Goal: Navigation & Orientation: Find specific page/section

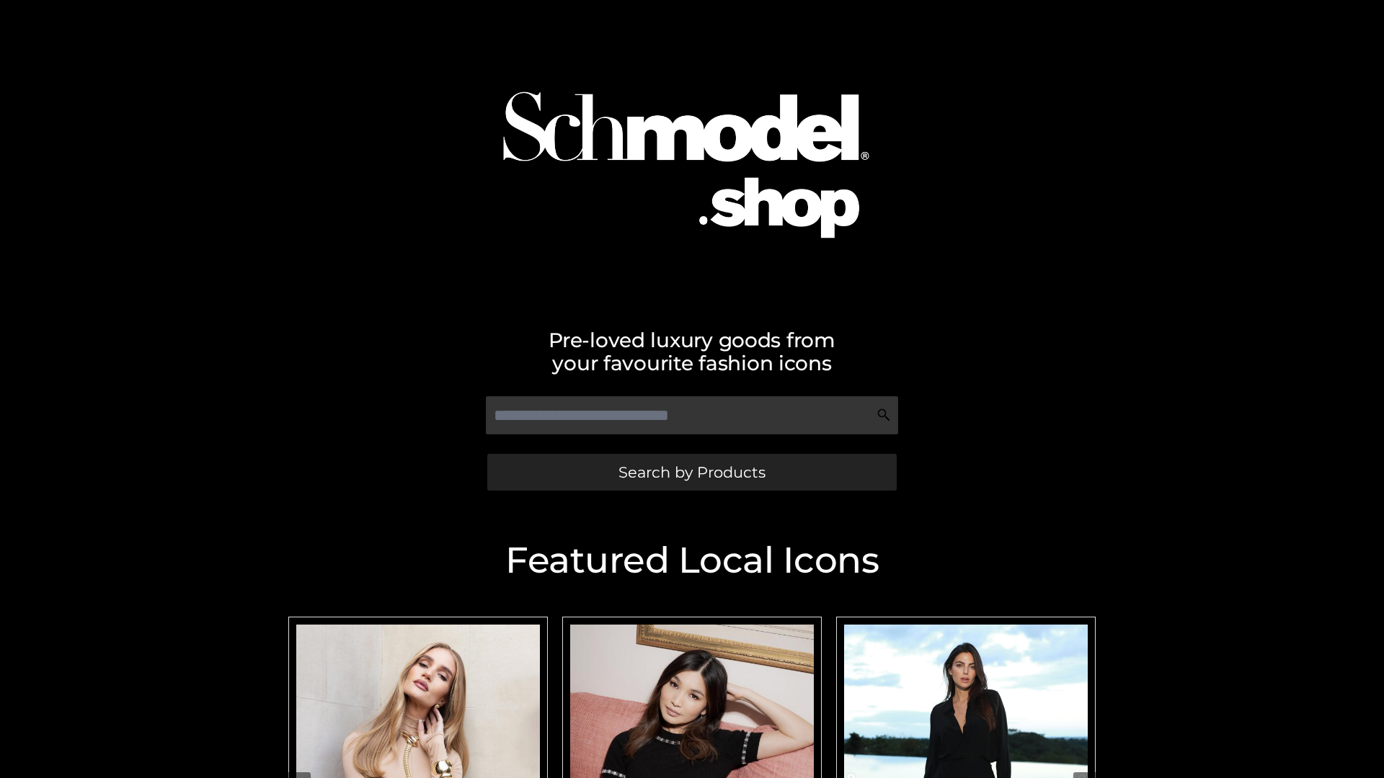
click at [691, 472] on span "Search by Products" at bounding box center [691, 472] width 147 height 15
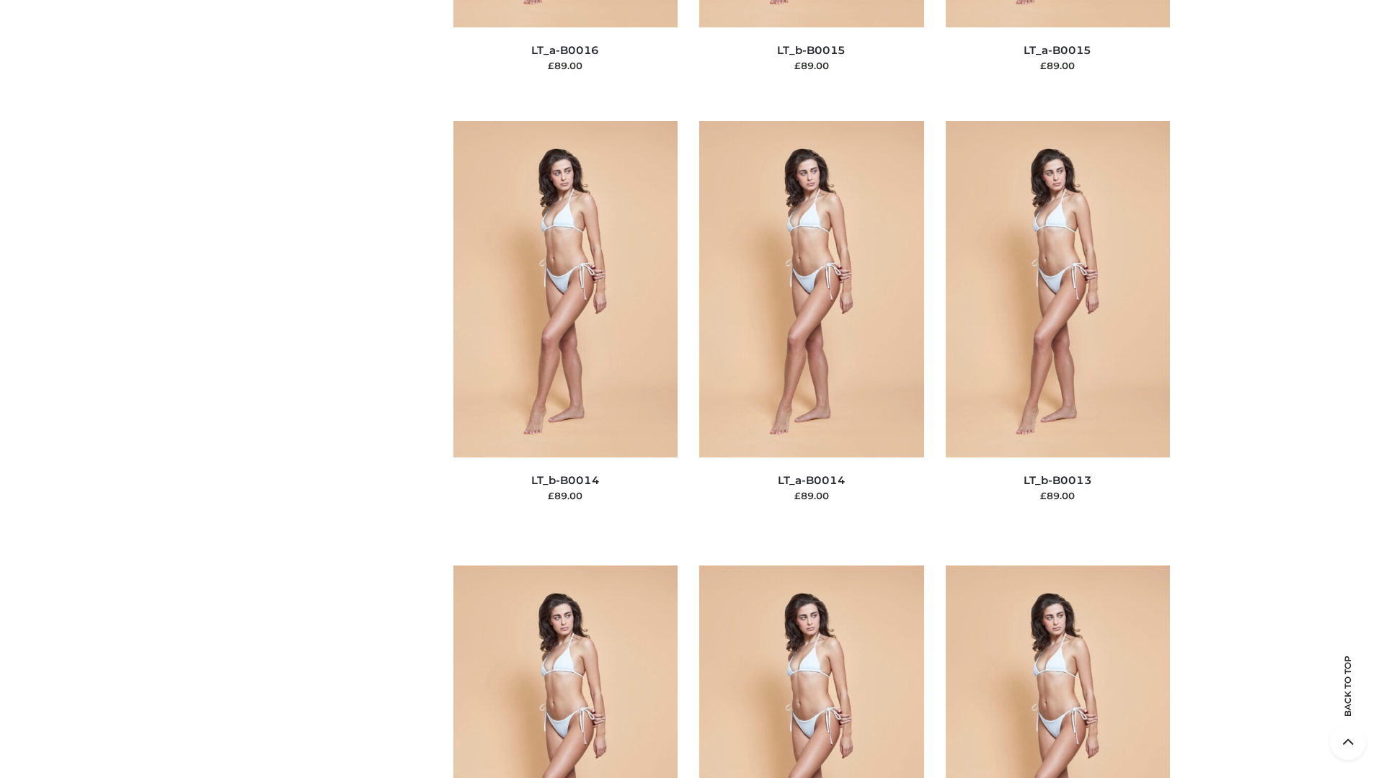
scroll to position [5125, 0]
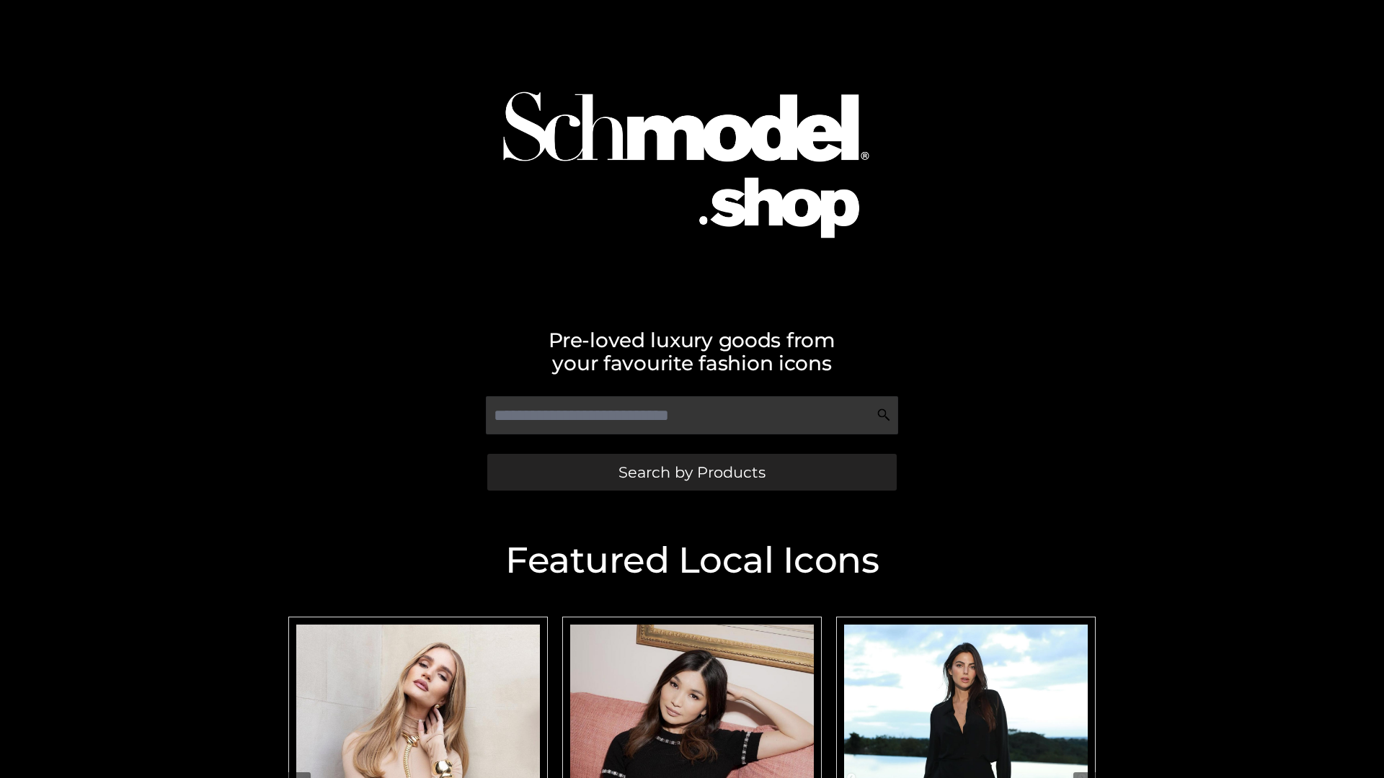
click at [691, 472] on span "Search by Products" at bounding box center [691, 472] width 147 height 15
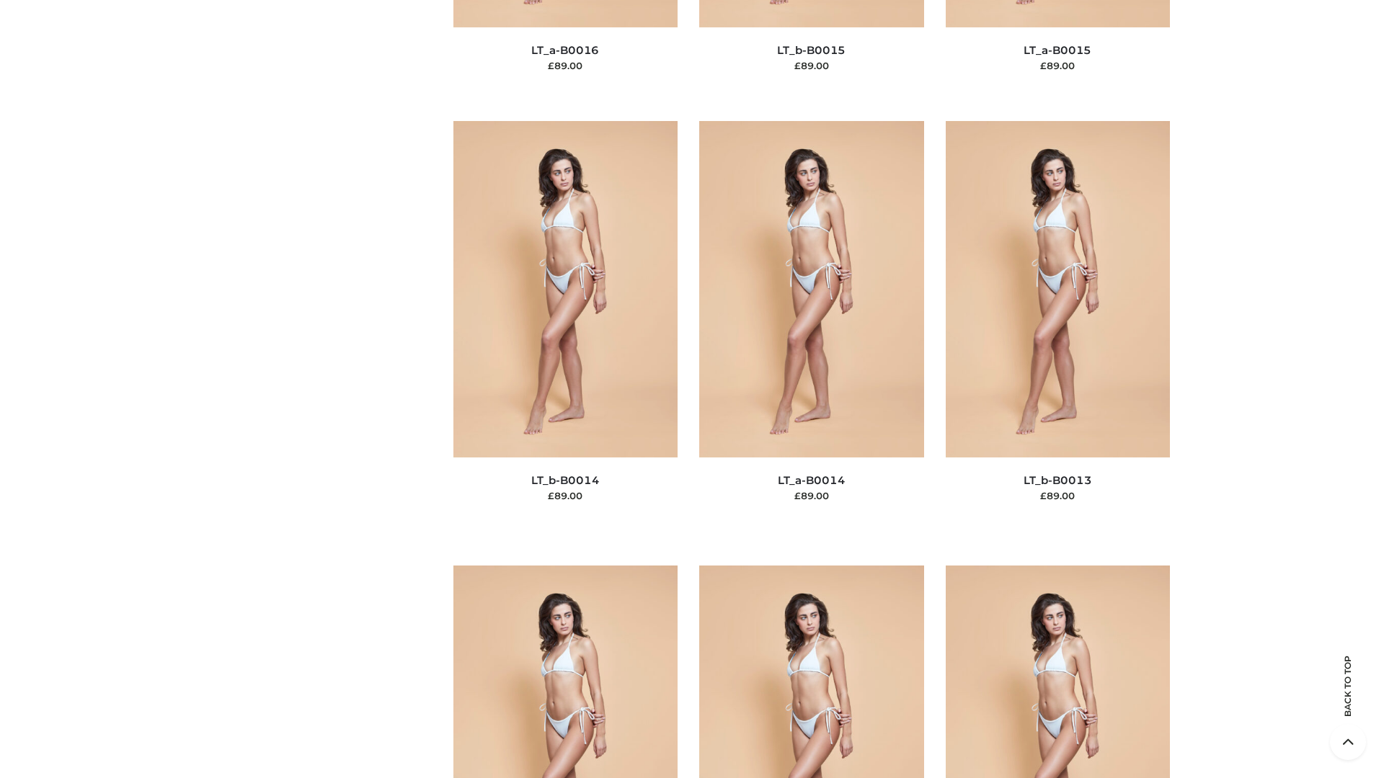
scroll to position [5125, 0]
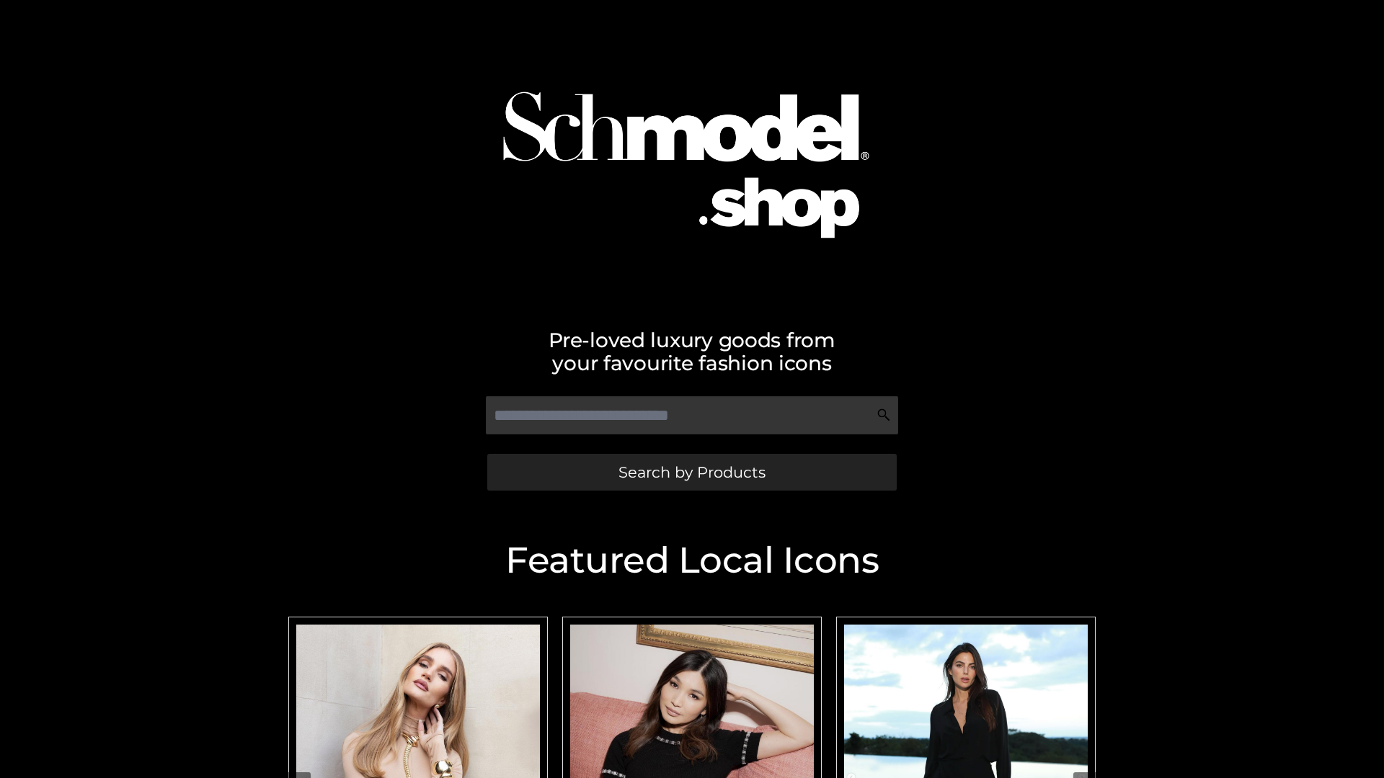
click at [691, 472] on span "Search by Products" at bounding box center [691, 472] width 147 height 15
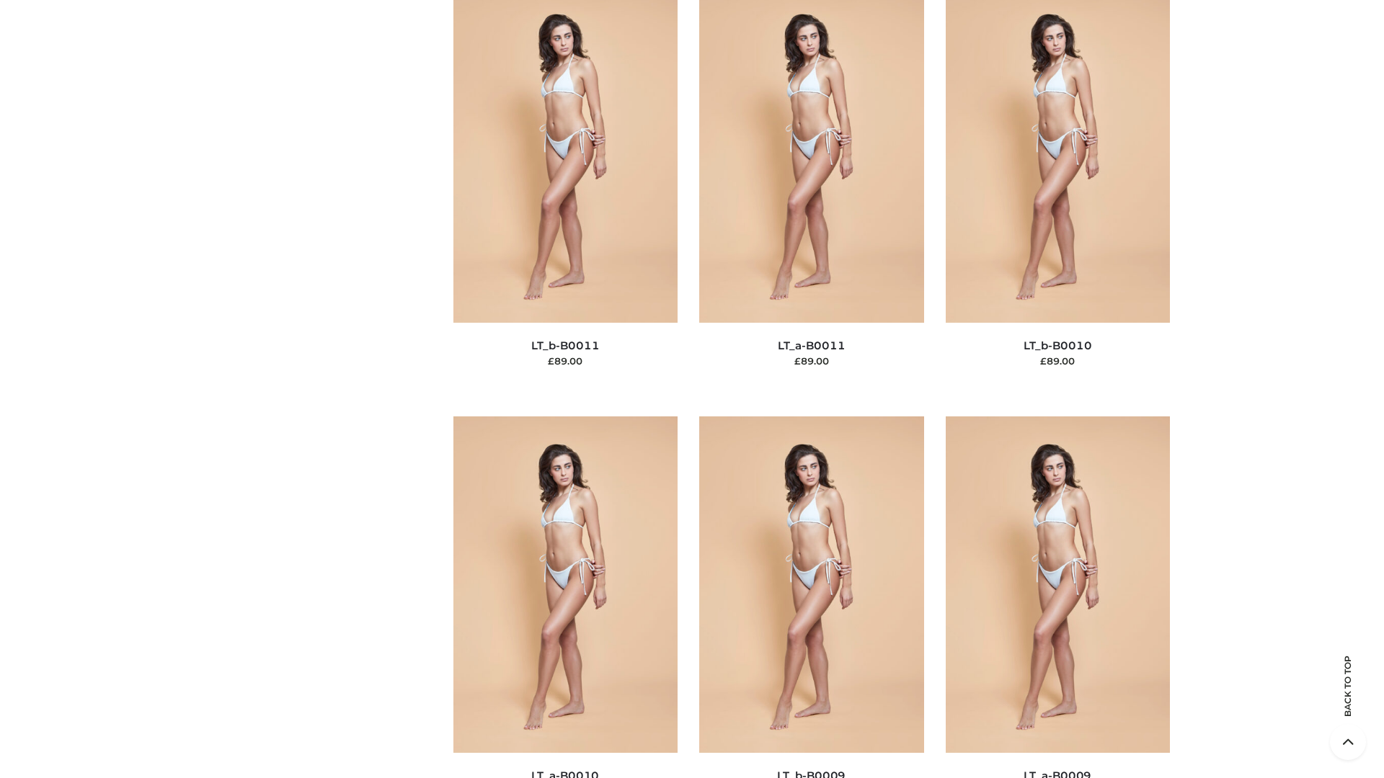
scroll to position [6472, 0]
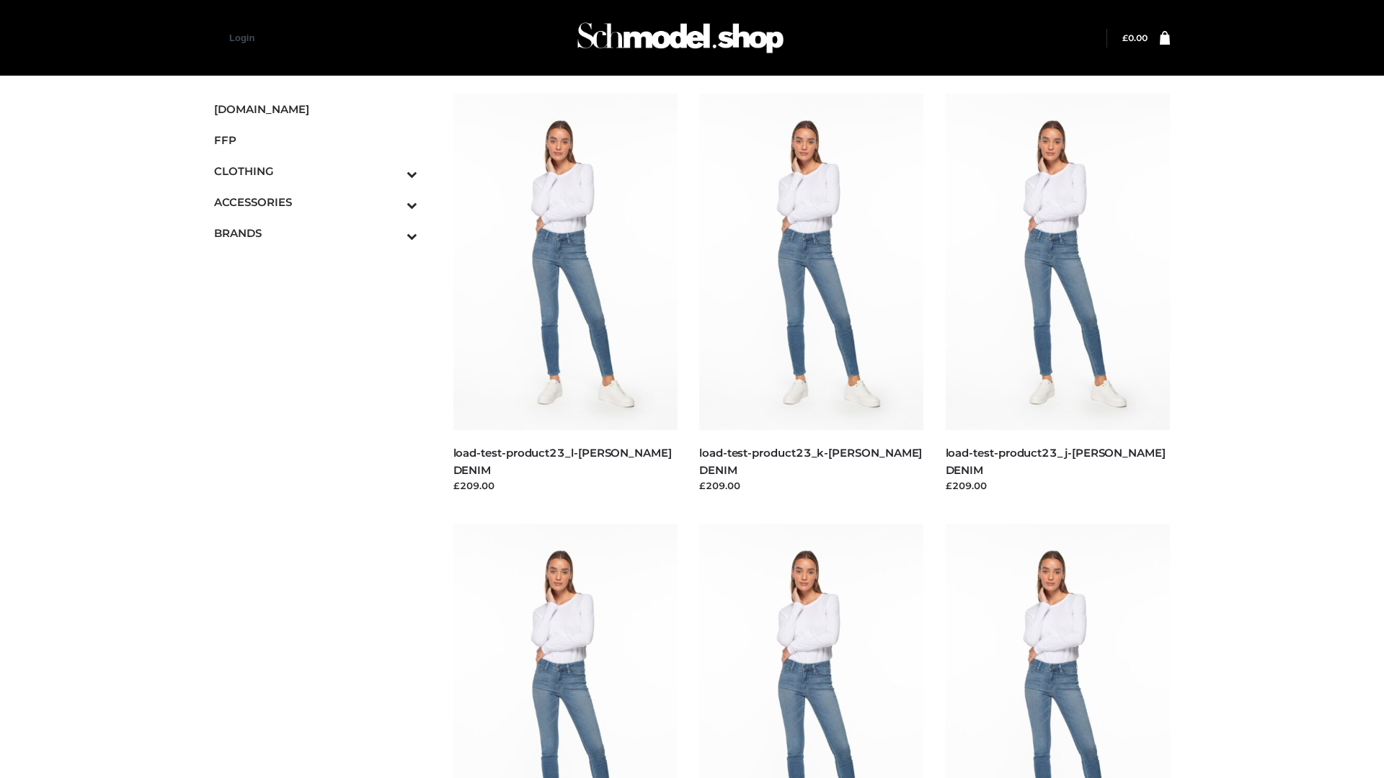
scroll to position [1264, 0]
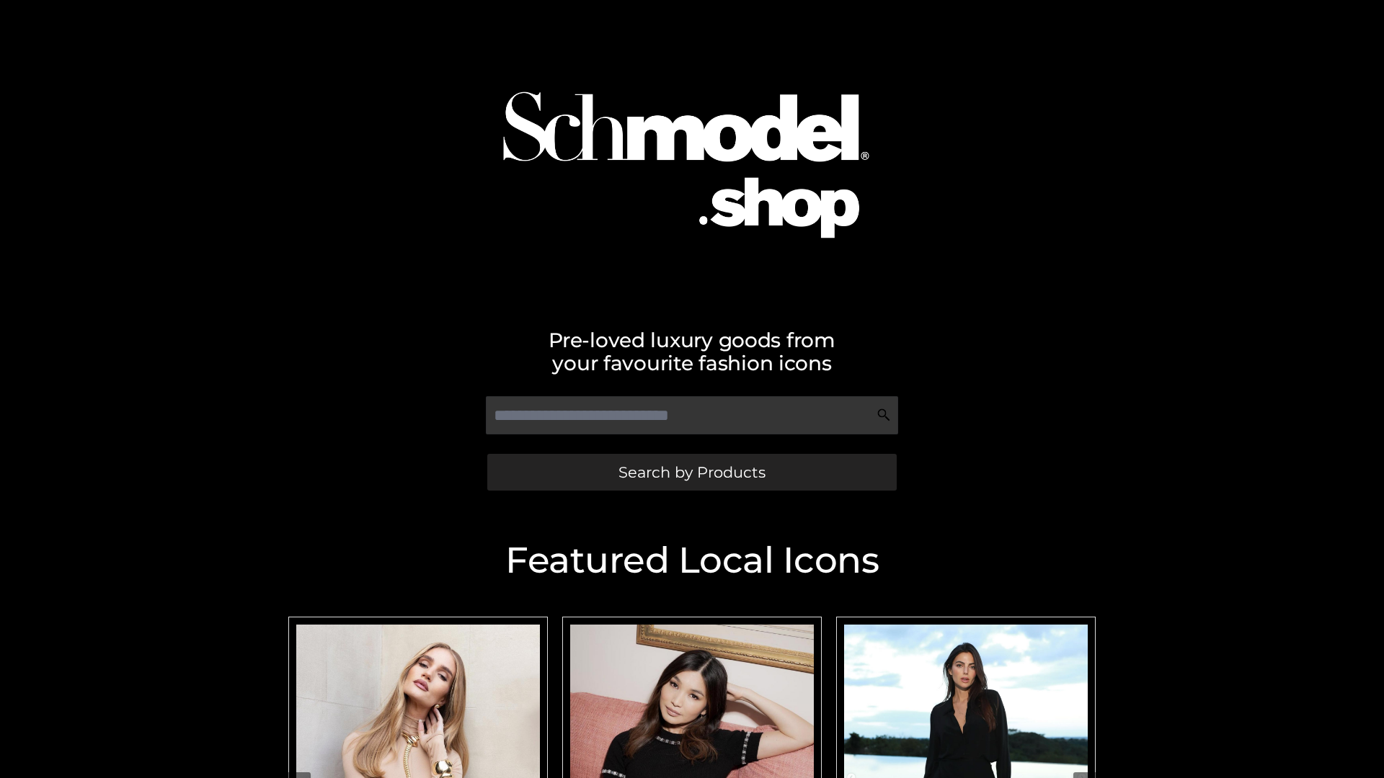
click at [691, 472] on span "Search by Products" at bounding box center [691, 472] width 147 height 15
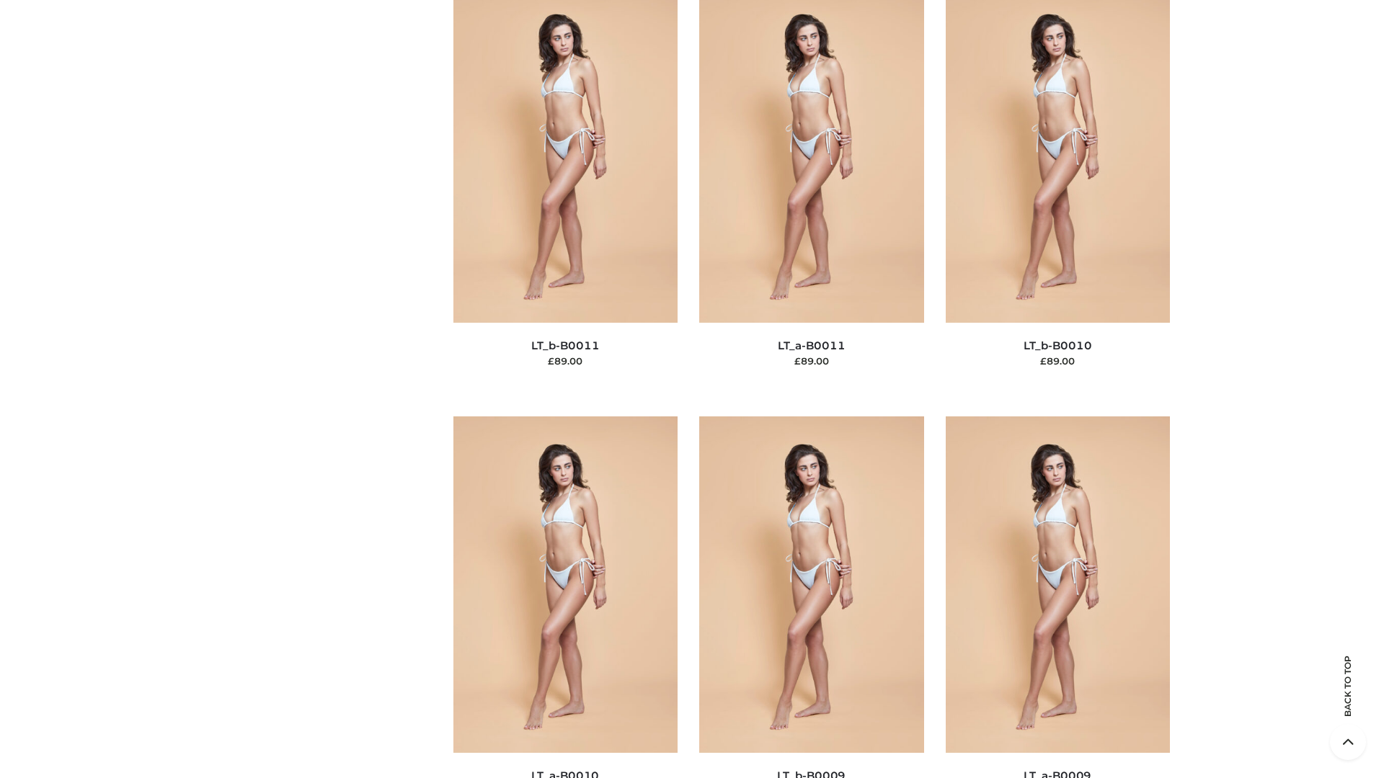
scroll to position [6472, 0]
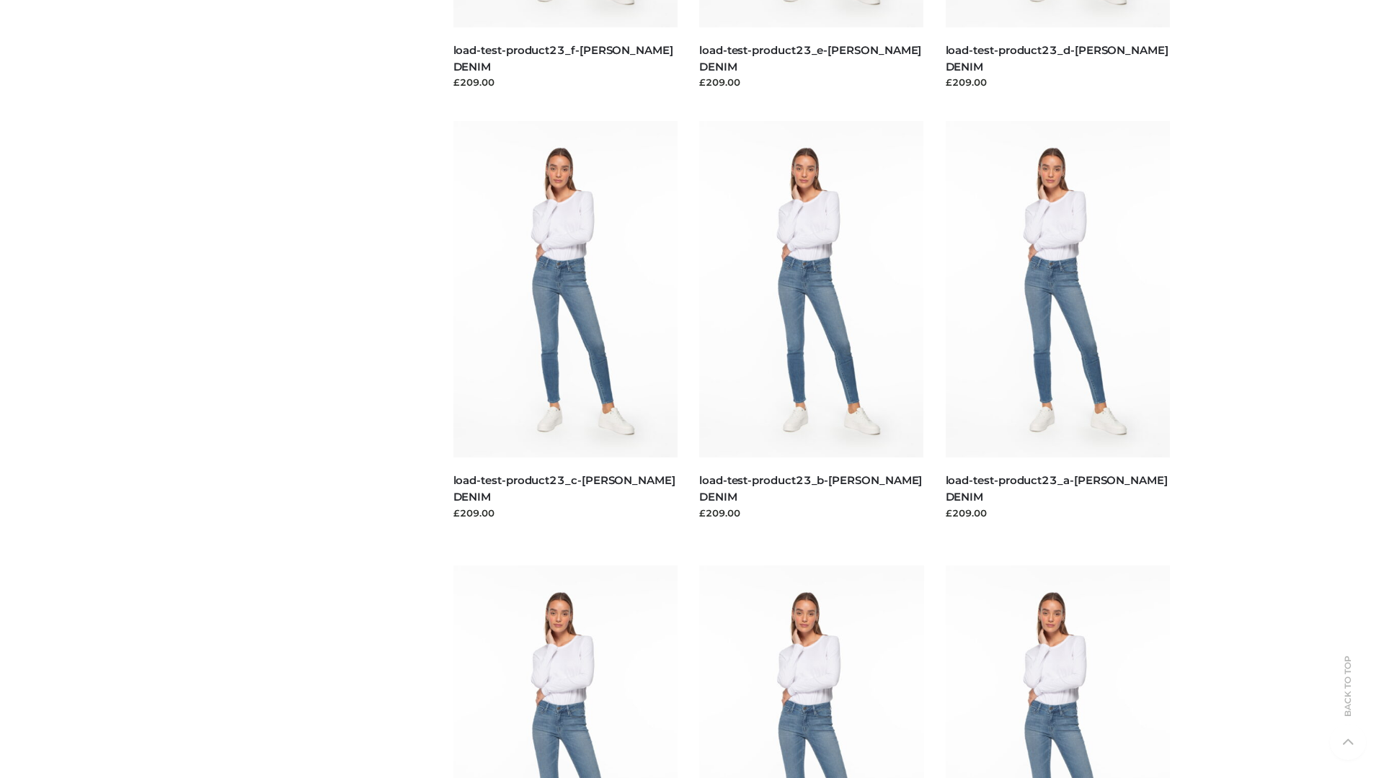
scroll to position [1264, 0]
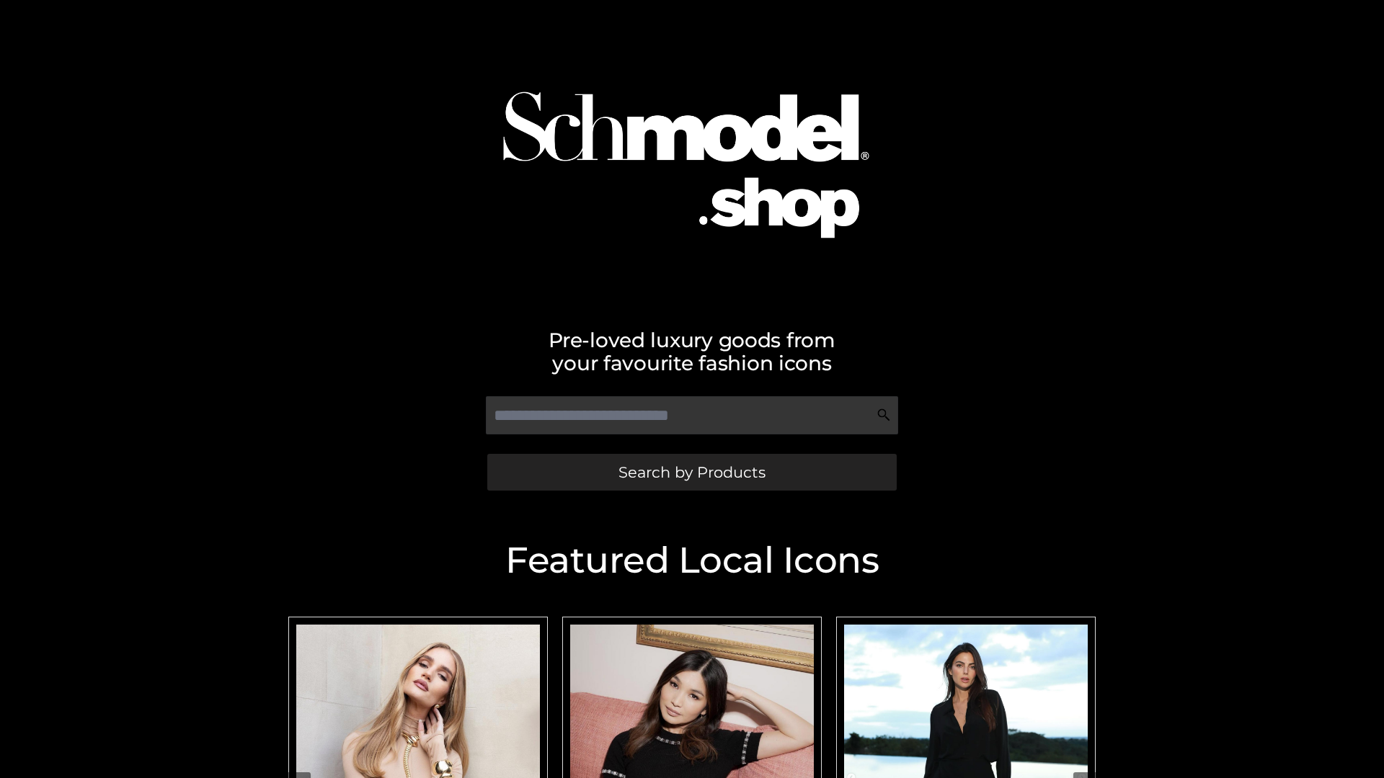
click at [691, 472] on span "Search by Products" at bounding box center [691, 472] width 147 height 15
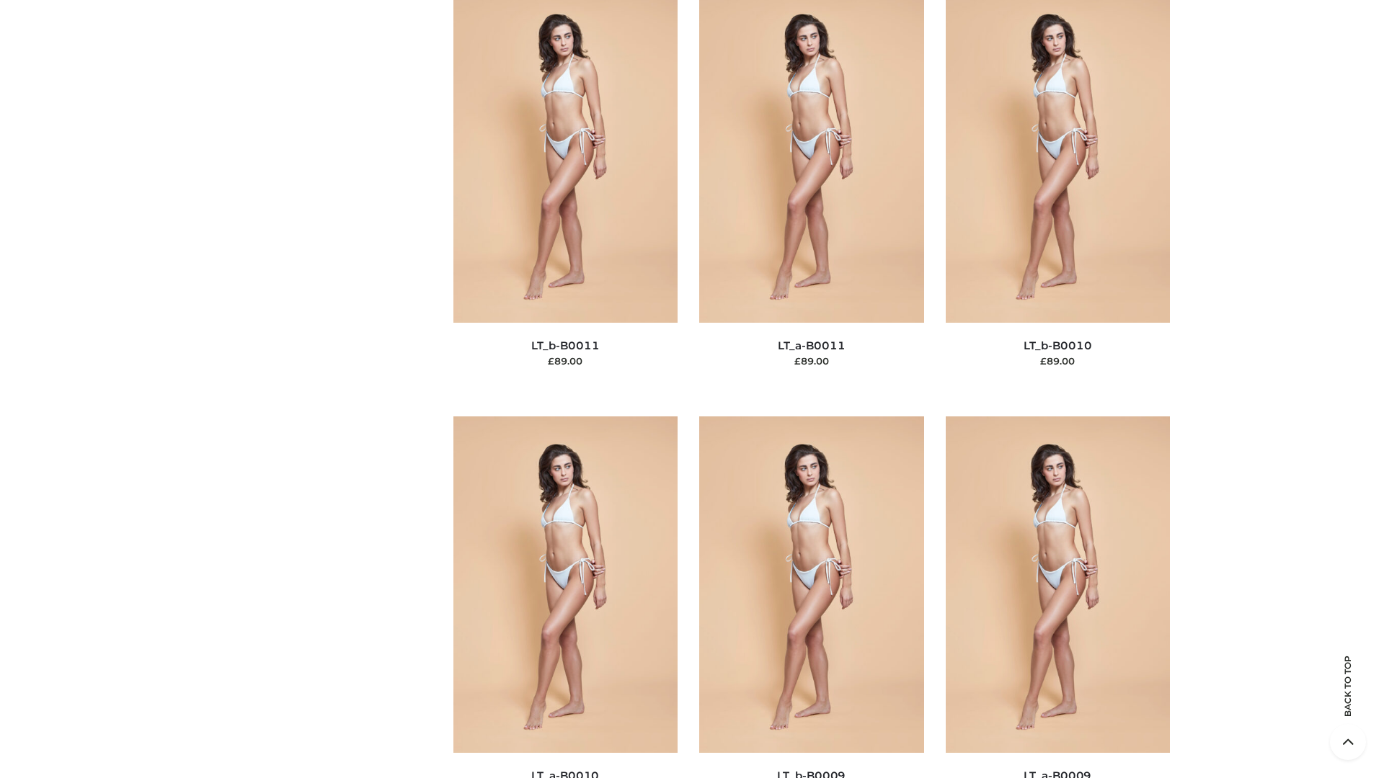
scroll to position [6472, 0]
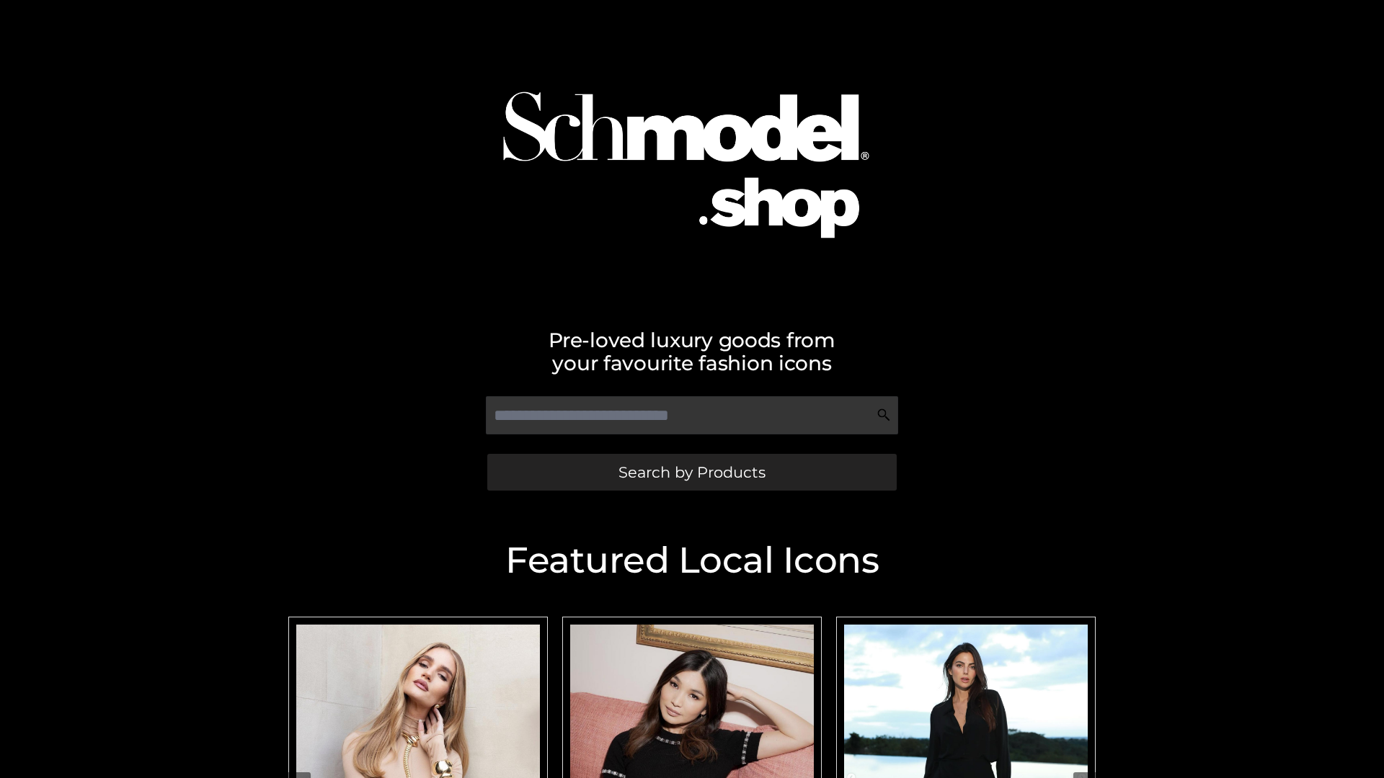
click at [691, 472] on span "Search by Products" at bounding box center [691, 472] width 147 height 15
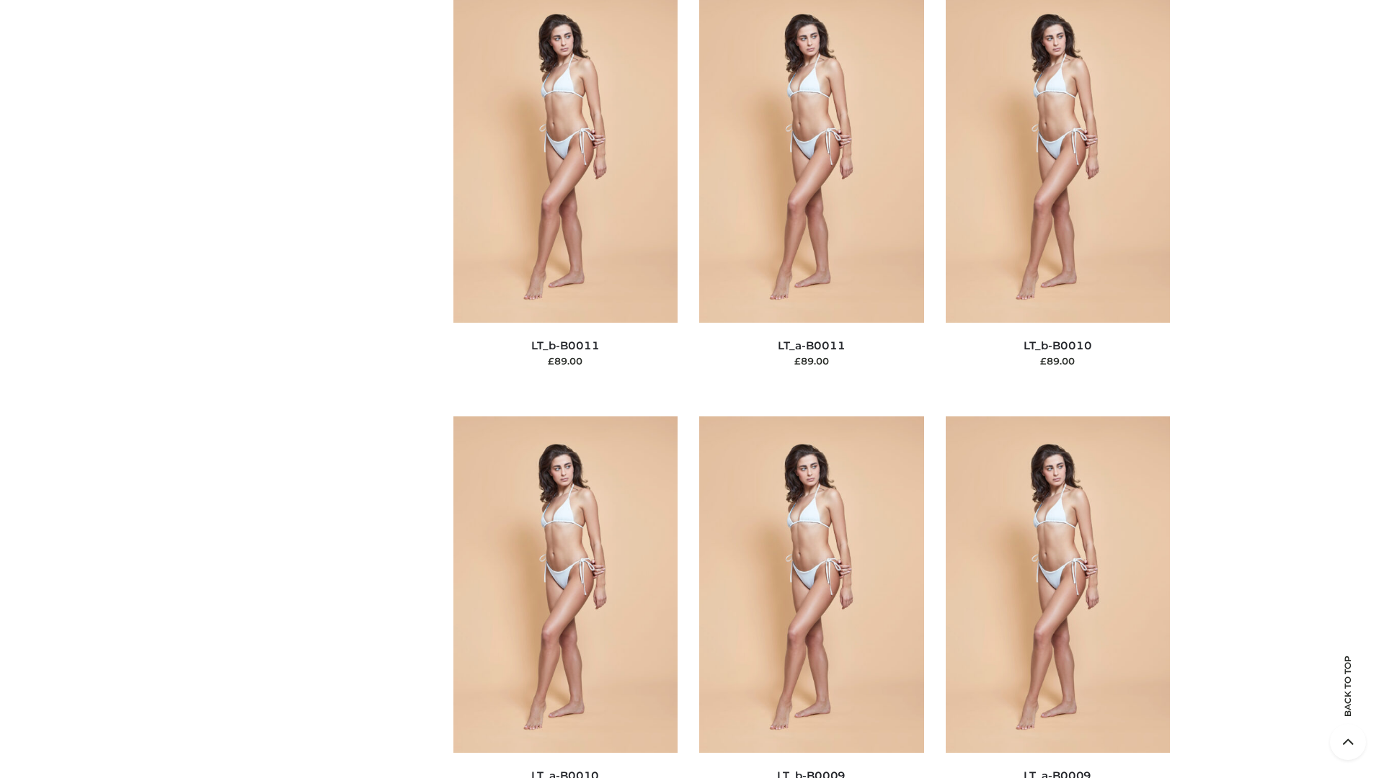
scroll to position [6472, 0]
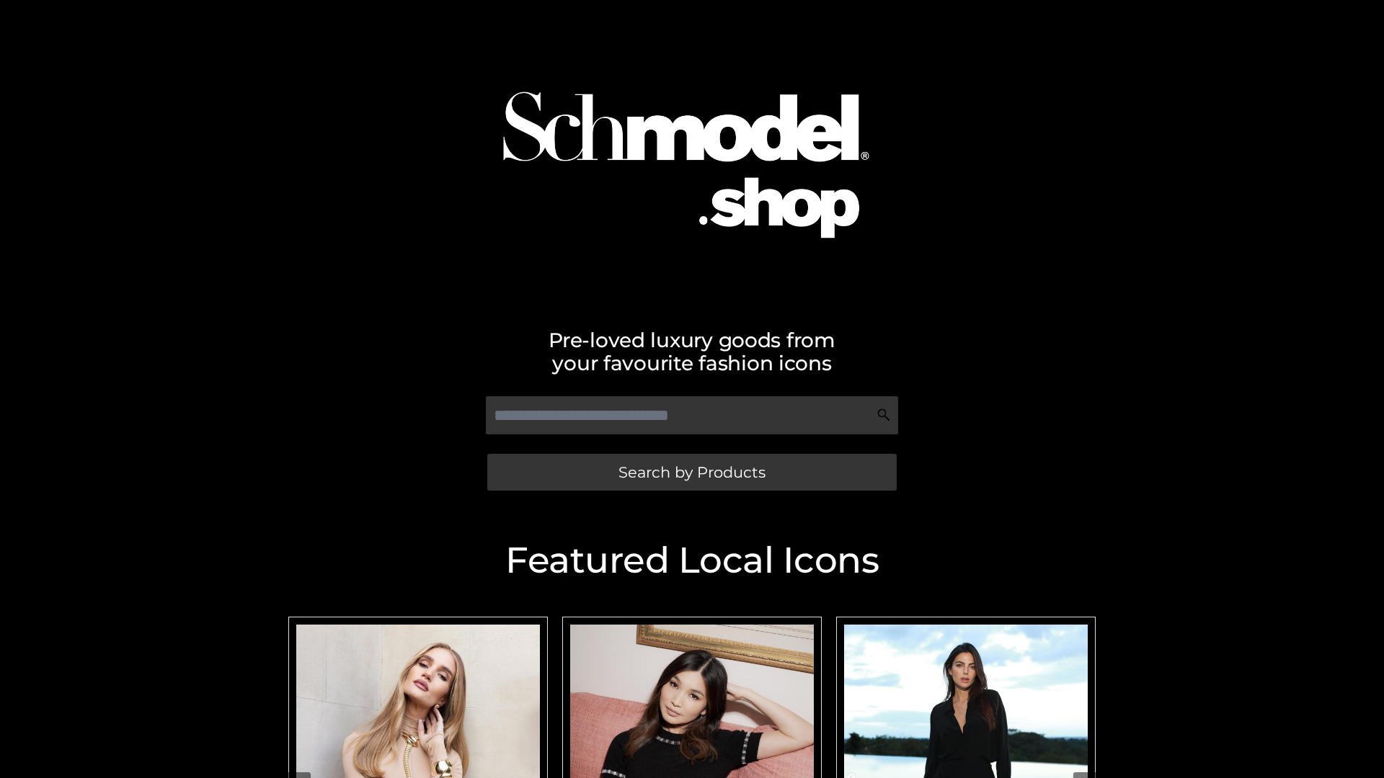
click at [691, 472] on span "Search by Products" at bounding box center [691, 472] width 147 height 15
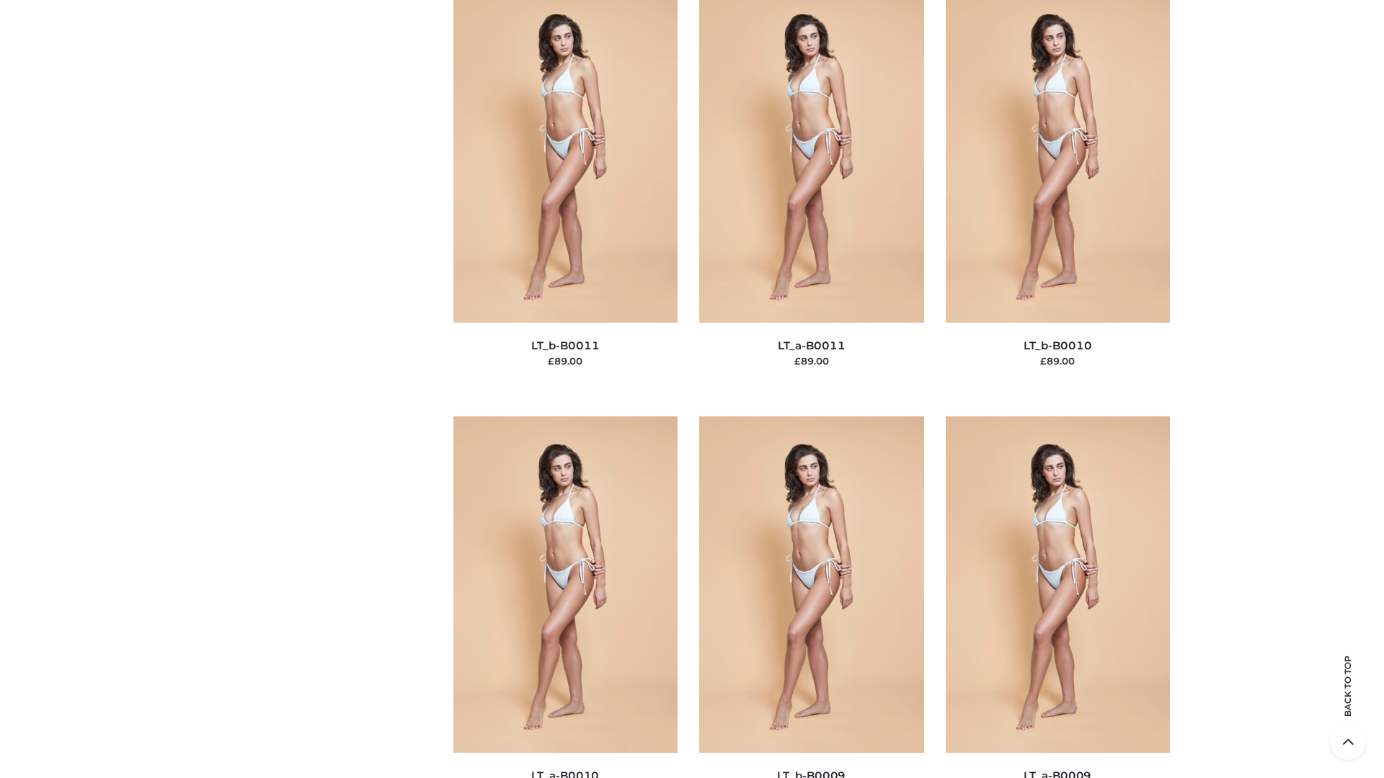
scroll to position [6472, 0]
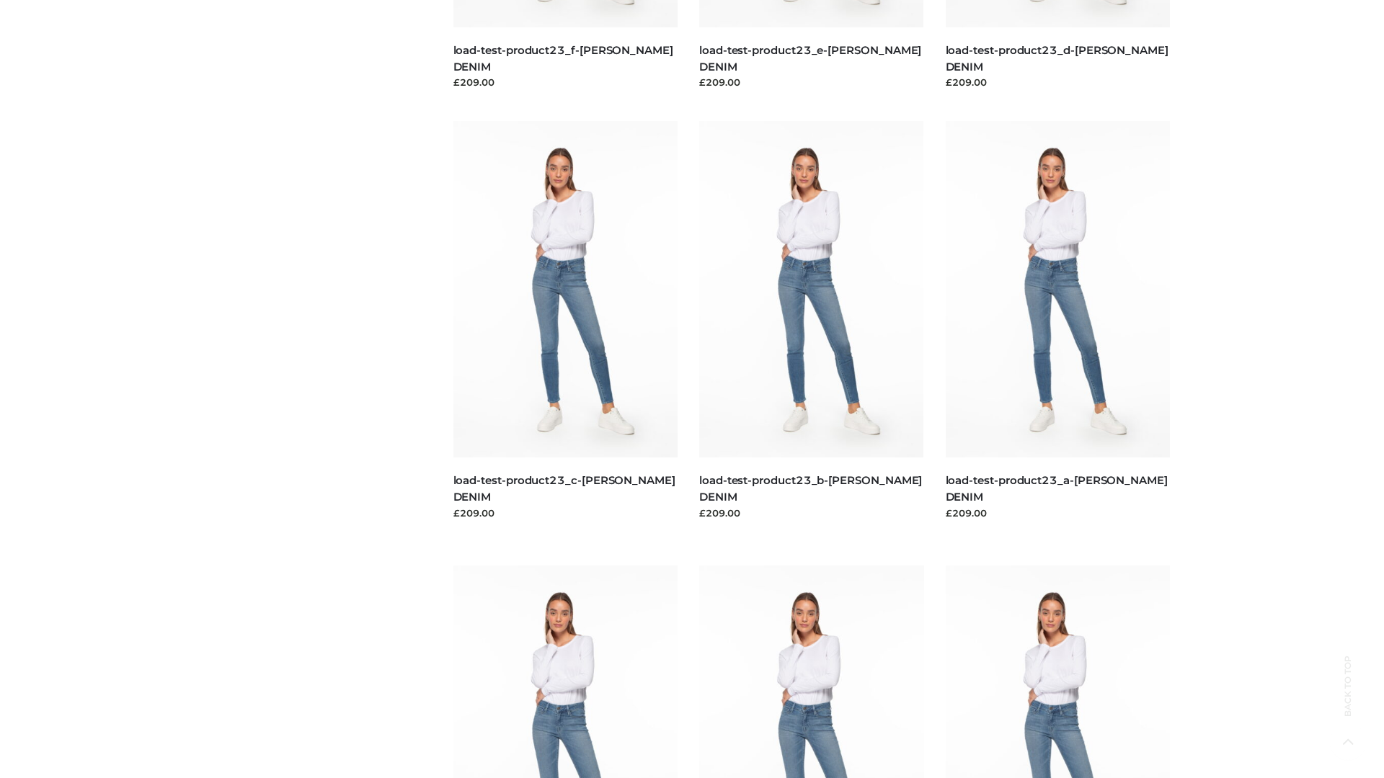
scroll to position [1264, 0]
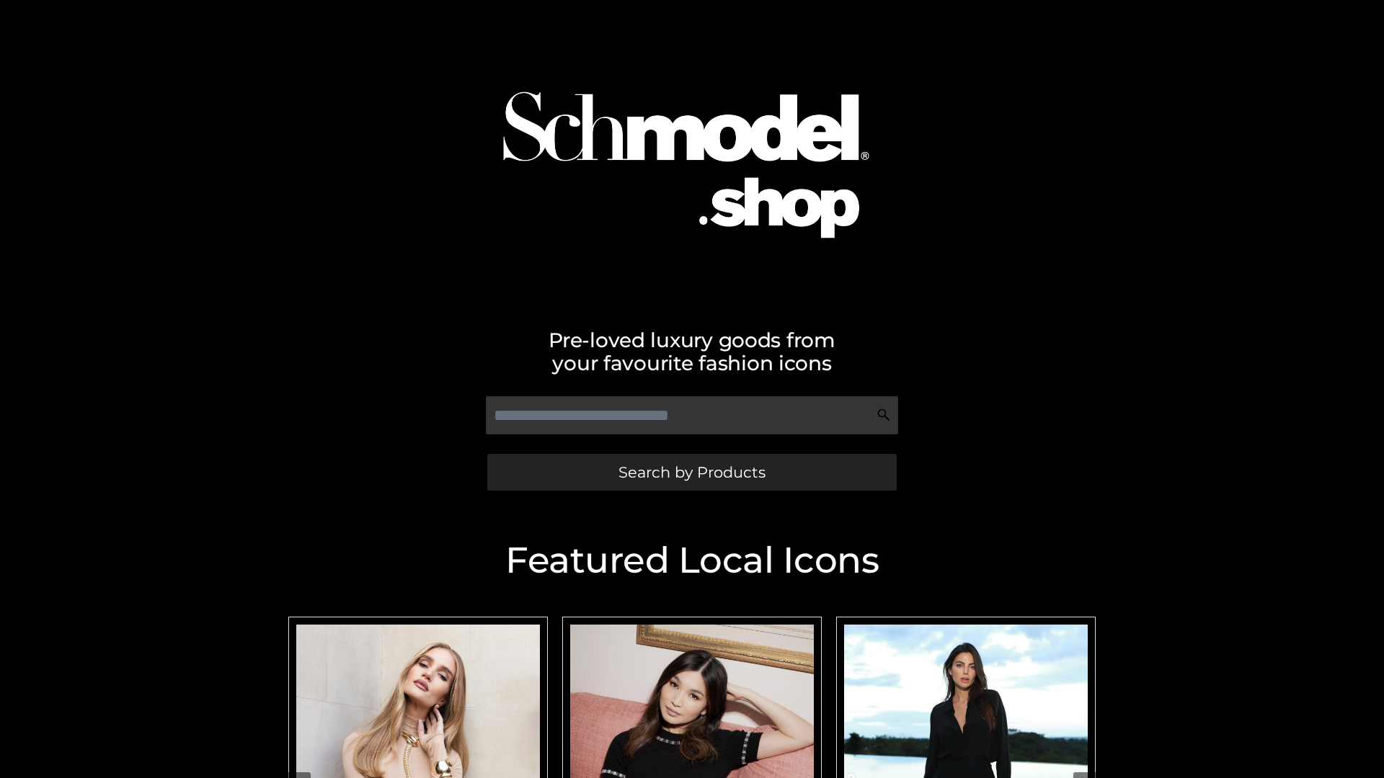
click at [691, 472] on span "Search by Products" at bounding box center [691, 472] width 147 height 15
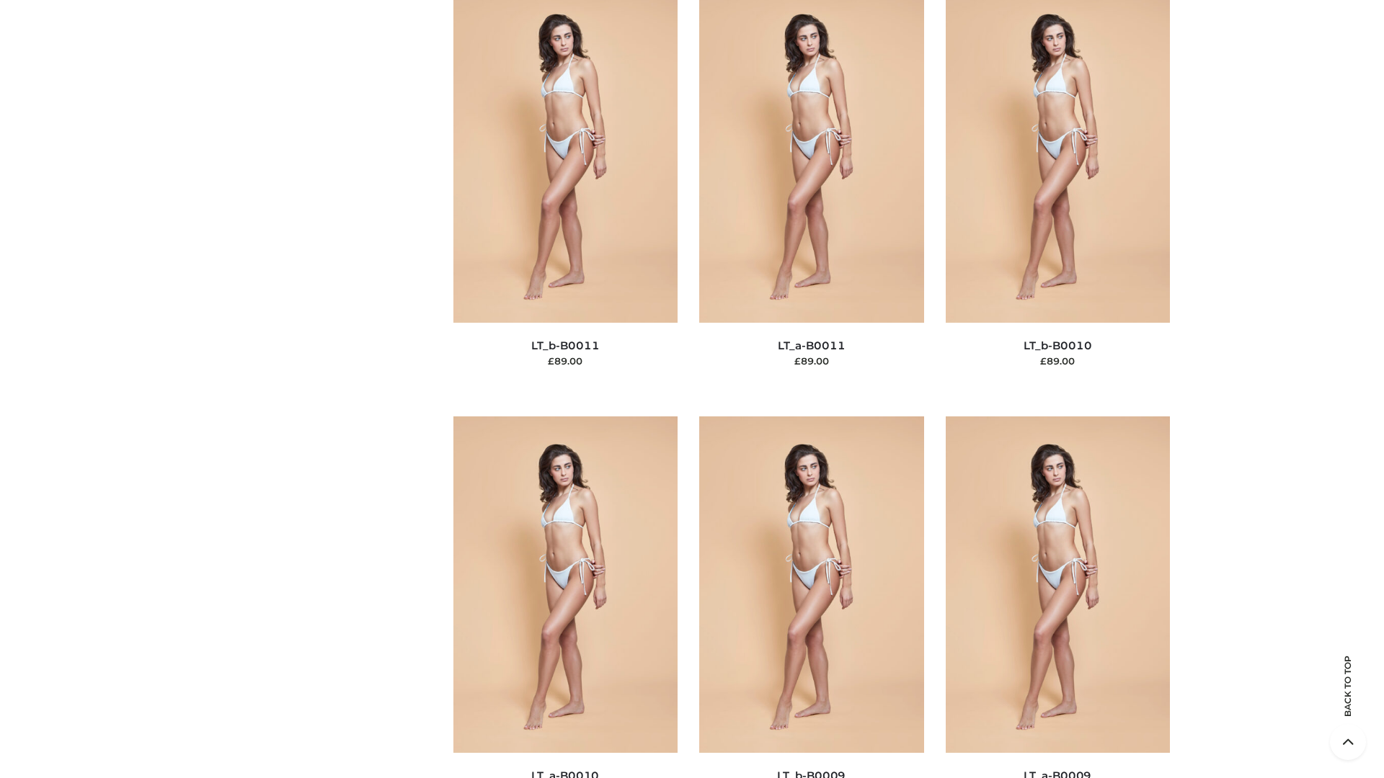
scroll to position [6472, 0]
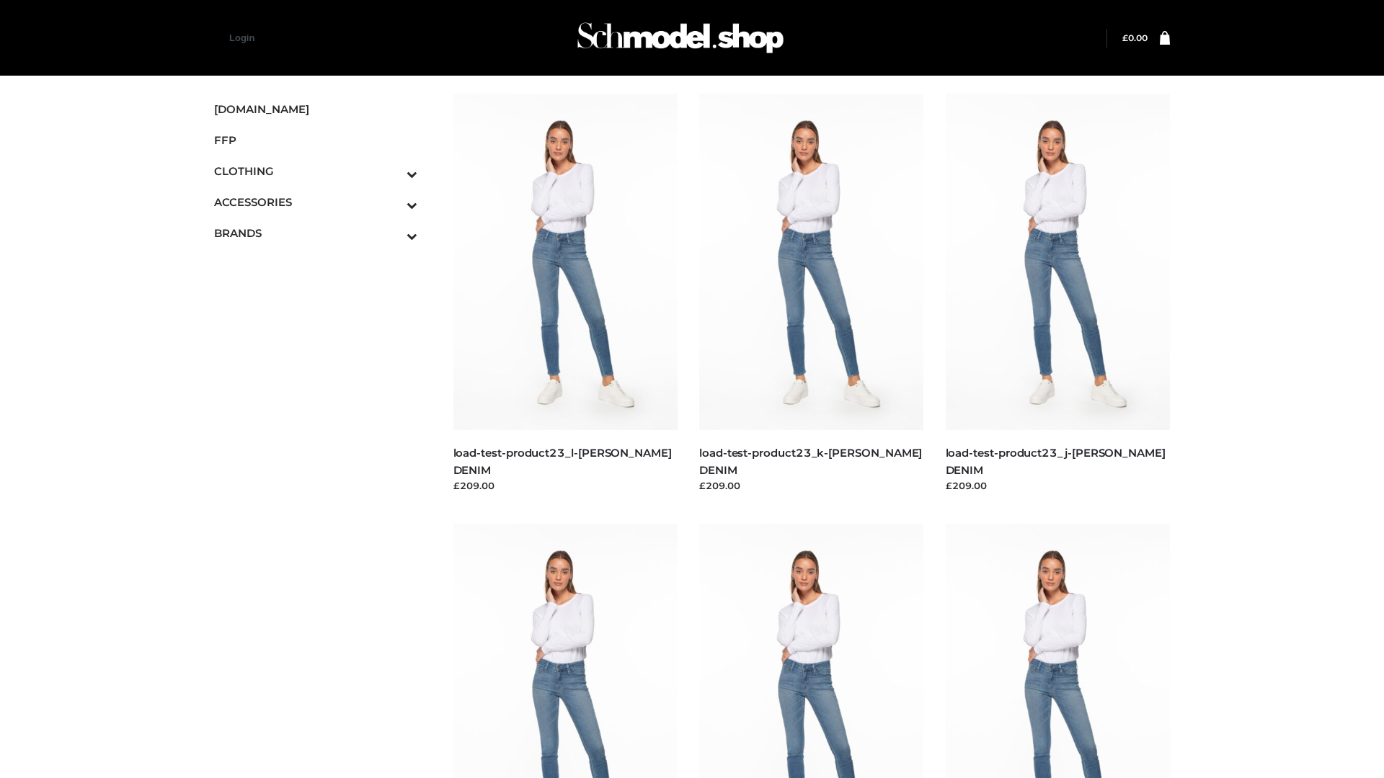
scroll to position [1264, 0]
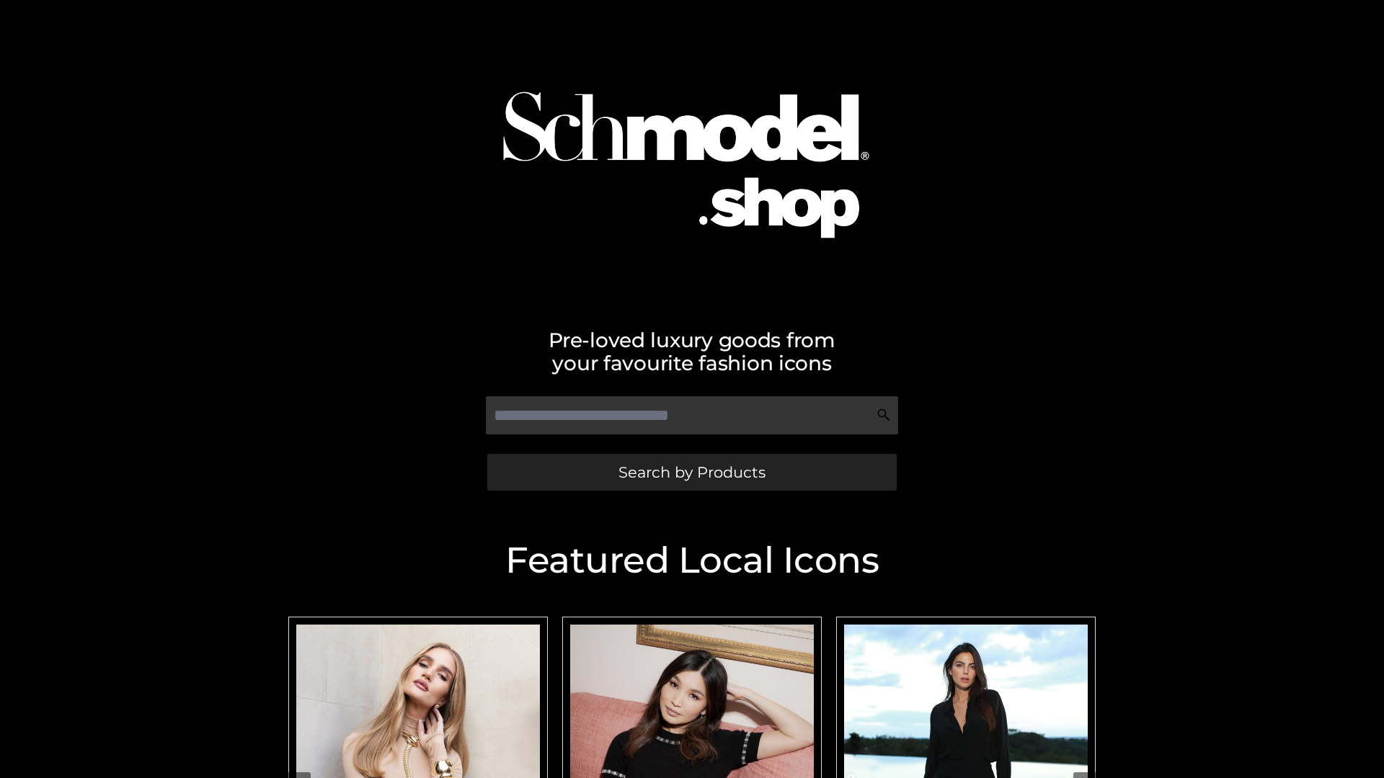
click at [691, 472] on span "Search by Products" at bounding box center [691, 472] width 147 height 15
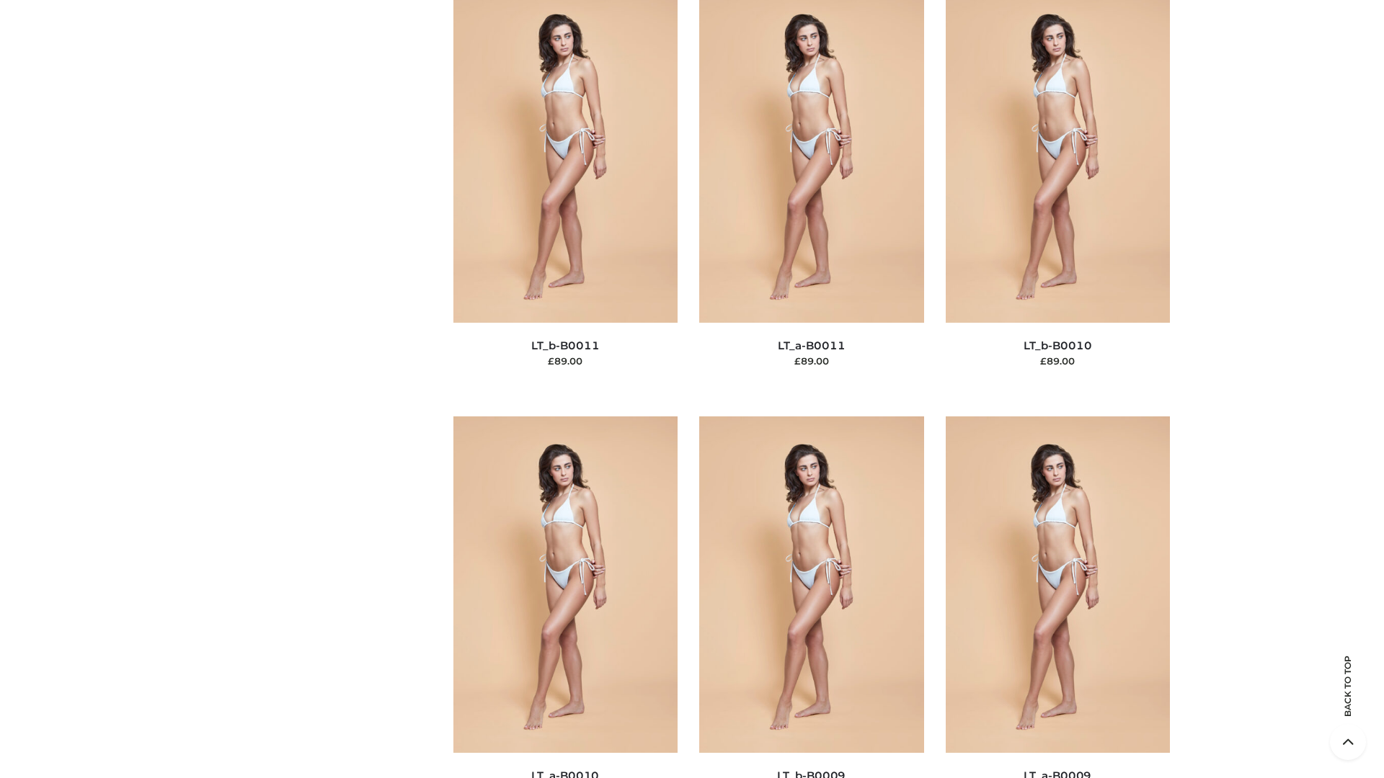
scroll to position [6472, 0]
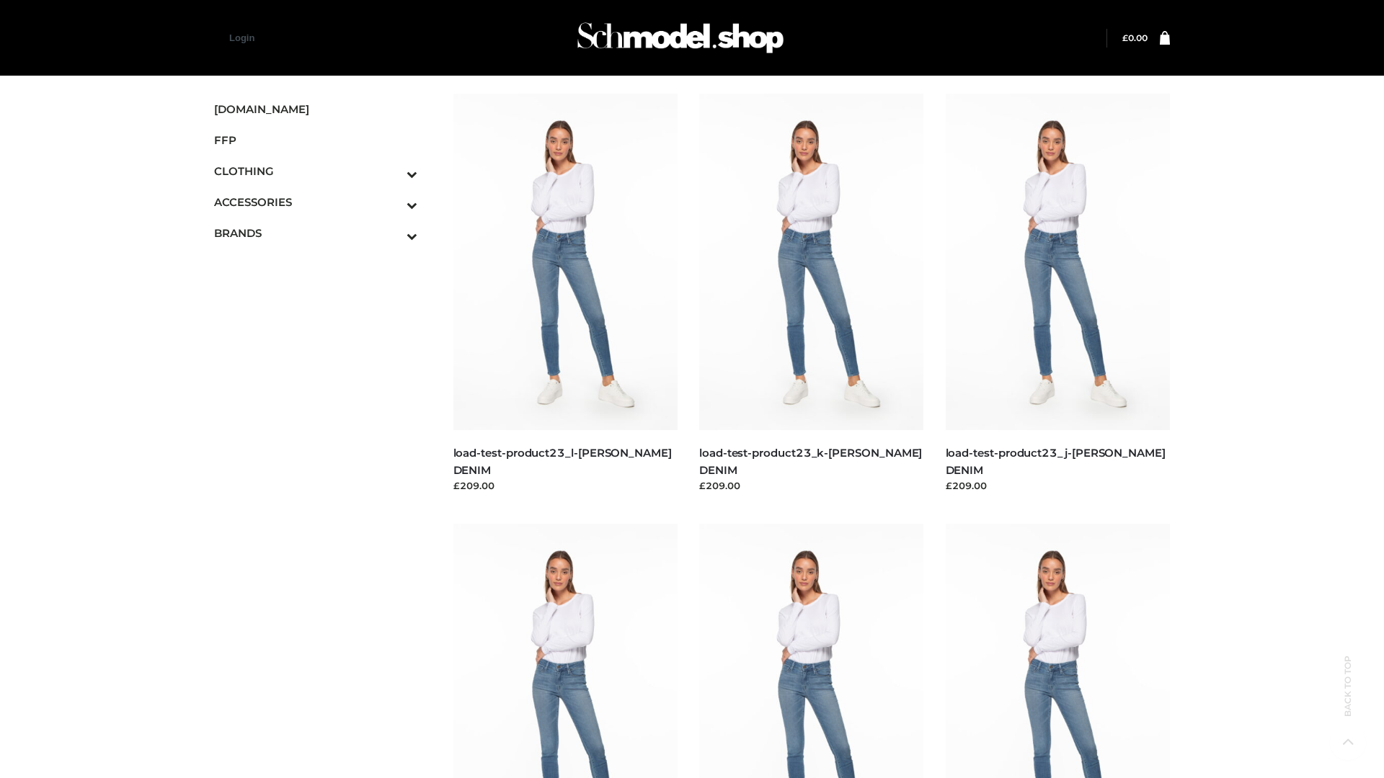
scroll to position [1264, 0]
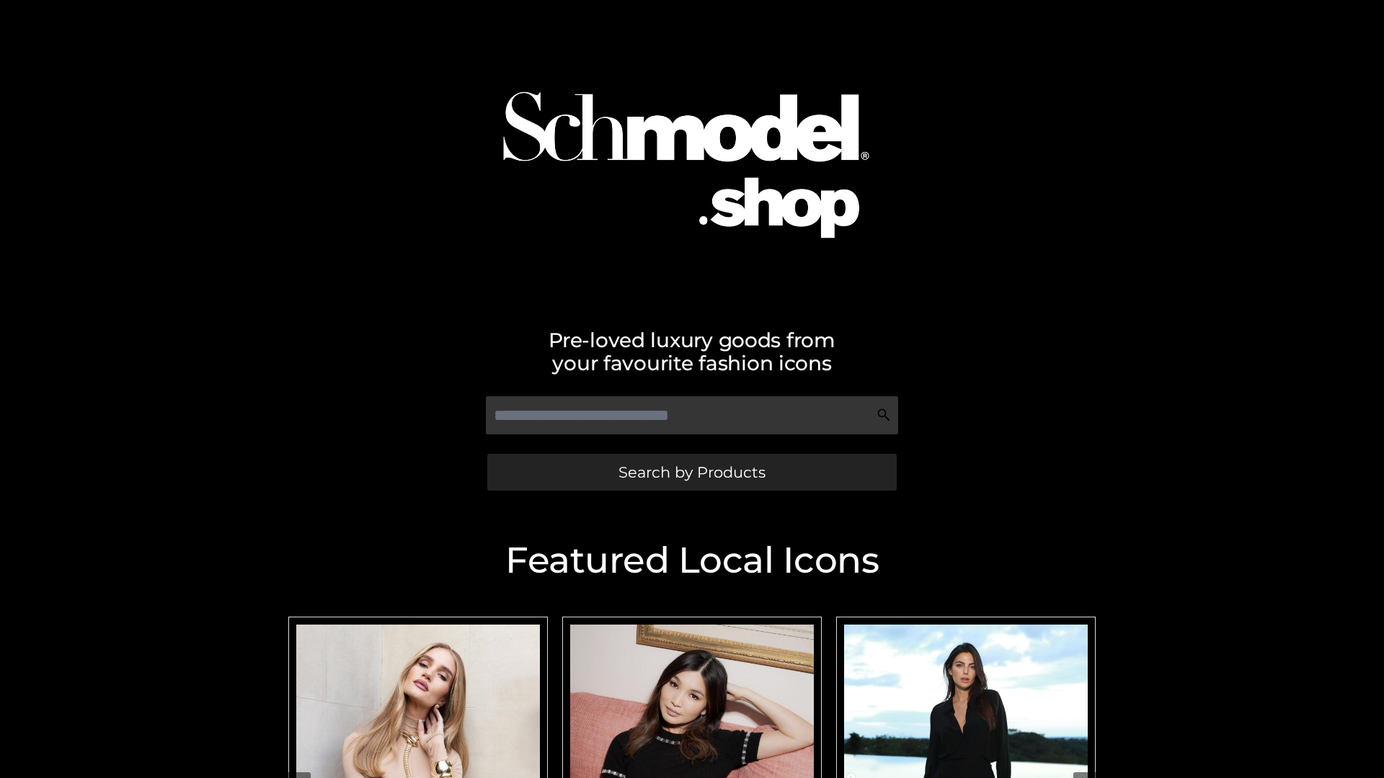
click at [691, 472] on span "Search by Products" at bounding box center [691, 472] width 147 height 15
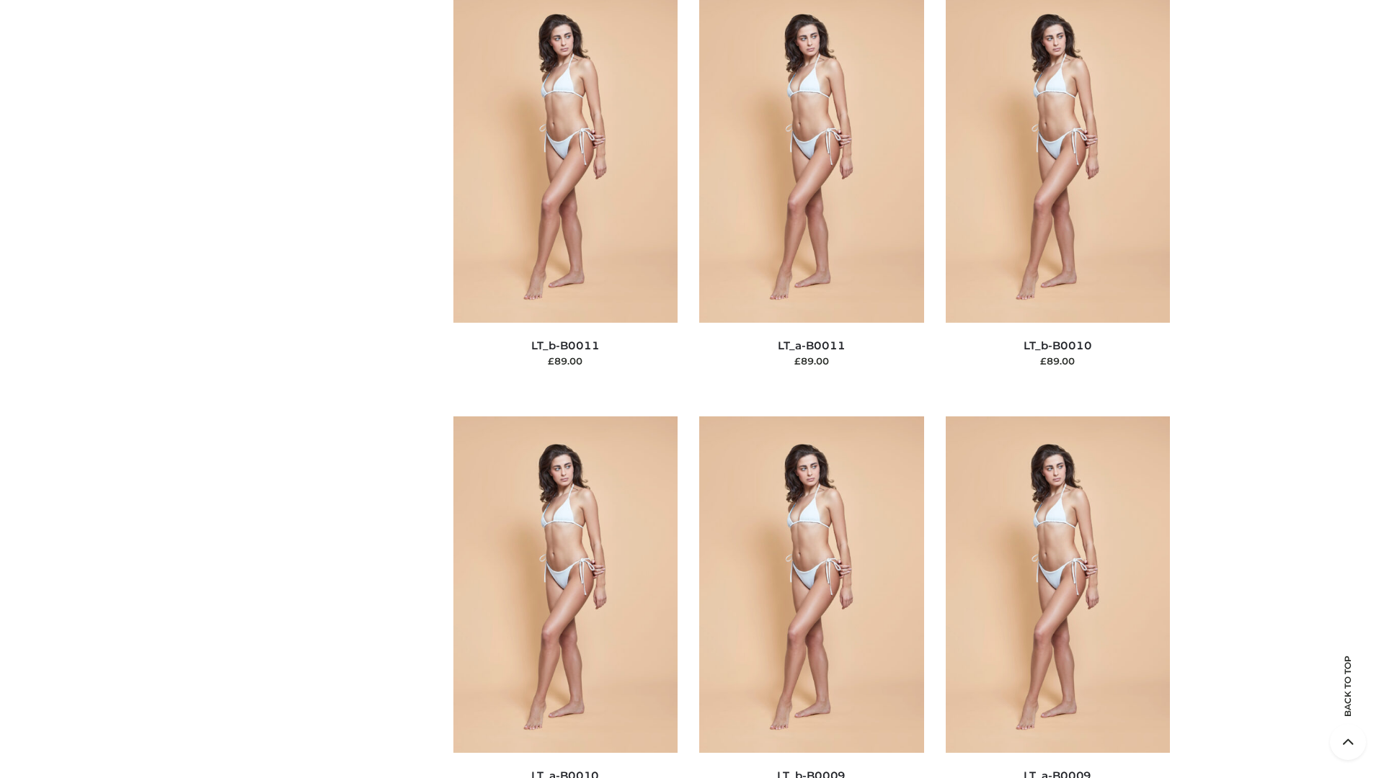
scroll to position [6472, 0]
